Goal: Task Accomplishment & Management: Manage account settings

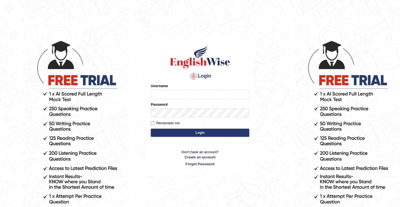
click at [172, 86] on div "Username" at bounding box center [200, 91] width 98 height 16
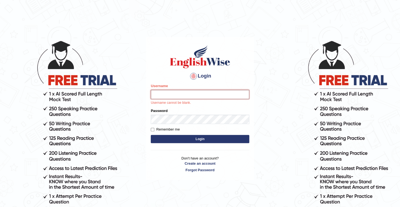
click at [171, 93] on input "Username" at bounding box center [200, 94] width 98 height 9
type input "rewatkarshivani"
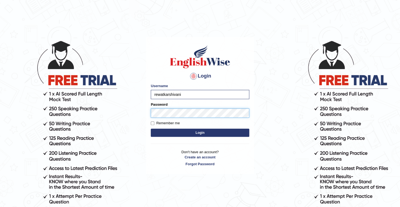
click at [151, 129] on button "Login" at bounding box center [200, 133] width 98 height 8
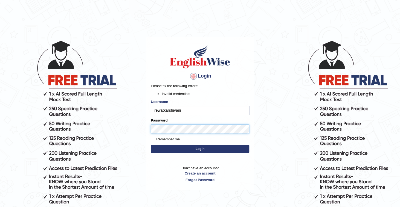
click at [151, 145] on button "Login" at bounding box center [200, 149] width 98 height 8
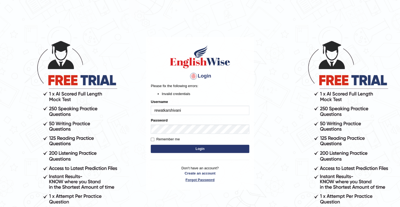
click at [202, 179] on link "Forgot Password" at bounding box center [200, 179] width 98 height 5
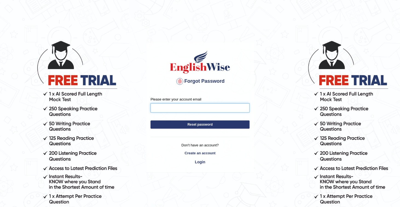
click at [165, 107] on input "Please enter your account email" at bounding box center [199, 107] width 99 height 9
type input "rewatkarshivani@gmail.com"
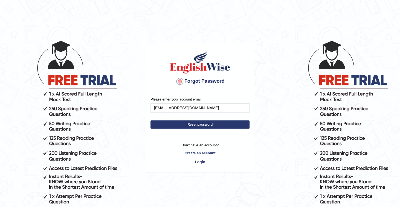
click at [189, 127] on button "Reset password" at bounding box center [199, 125] width 99 height 8
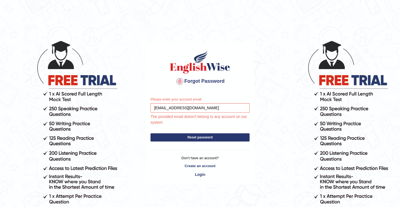
click at [201, 136] on button "Reset password" at bounding box center [199, 137] width 99 height 8
click at [205, 112] on input "[EMAIL_ADDRESS][DOMAIN_NAME]" at bounding box center [199, 107] width 99 height 9
click at [280, 129] on body "Forgot Password Please enter your account email rewatkarshivani@gmail.com The p…" at bounding box center [200, 123] width 400 height 207
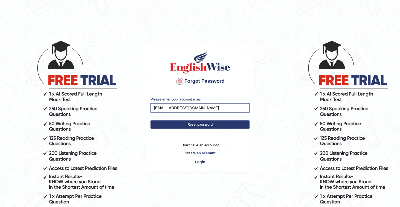
click at [190, 122] on button "Reset password" at bounding box center [199, 125] width 99 height 8
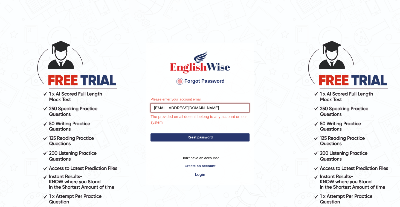
click at [212, 111] on input "rewatkarshivani@gmail.com" at bounding box center [199, 107] width 99 height 9
